Goal: Information Seeking & Learning: Find contact information

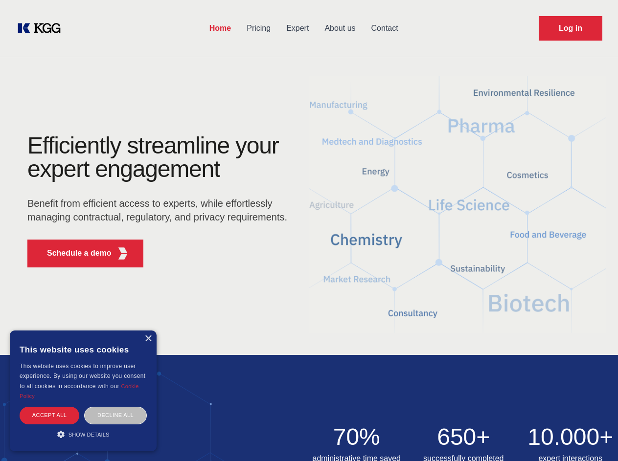
click at [309, 231] on div "Efficiently streamline your expert engagement Benefit from efficient access to …" at bounding box center [161, 204] width 298 height 141
click at [73, 254] on p "Schedule a demo" at bounding box center [79, 254] width 65 height 12
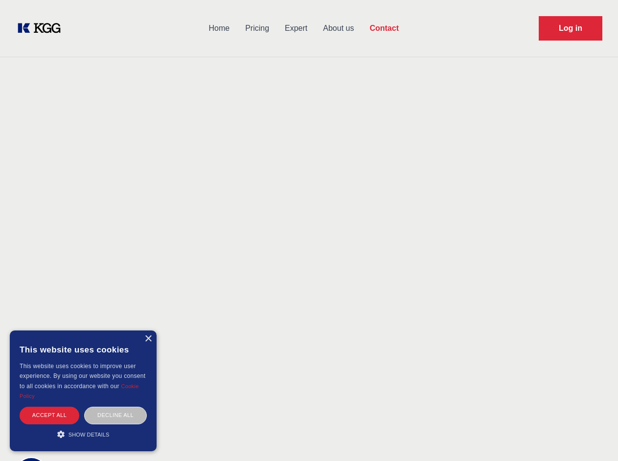
click at [148, 339] on div "× This website uses cookies This website uses cookies to improve user experienc…" at bounding box center [83, 391] width 147 height 121
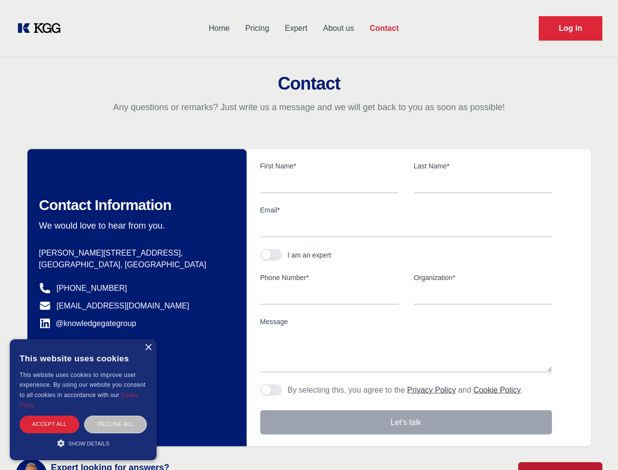
click at [49, 415] on div "Accept all" at bounding box center [50, 423] width 60 height 17
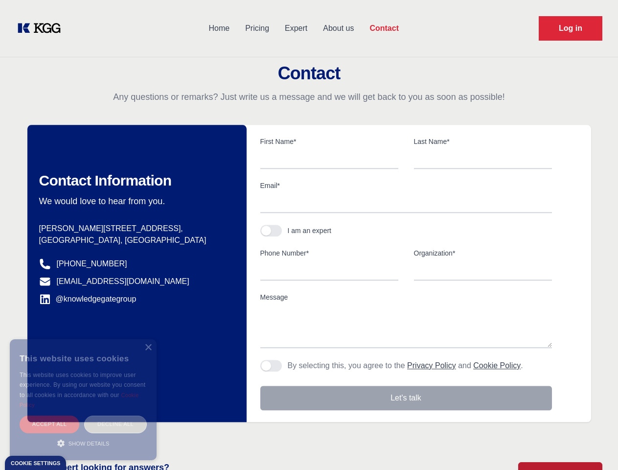
click at [115, 415] on div "Decline all" at bounding box center [115, 423] width 63 height 17
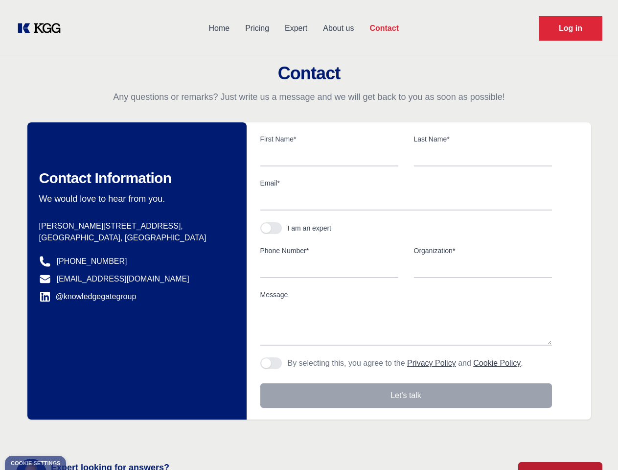
click at [83, 435] on main "Contact Any questions or remarks? Just write us a message and we will get back …" at bounding box center [309, 254] width 618 height 509
